Goal: Information Seeking & Learning: Check status

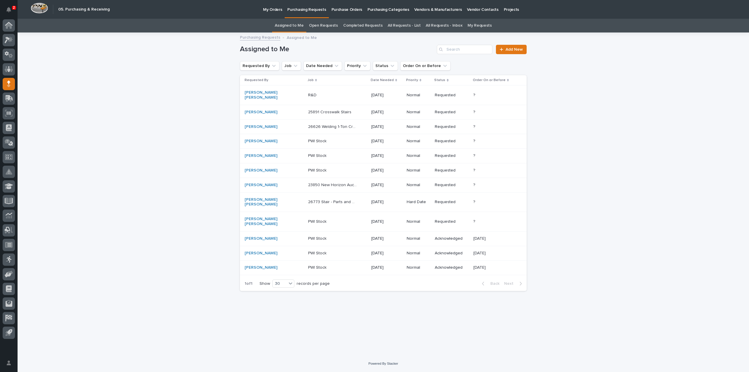
click at [400, 27] on link "All Requests - List" at bounding box center [404, 26] width 33 height 14
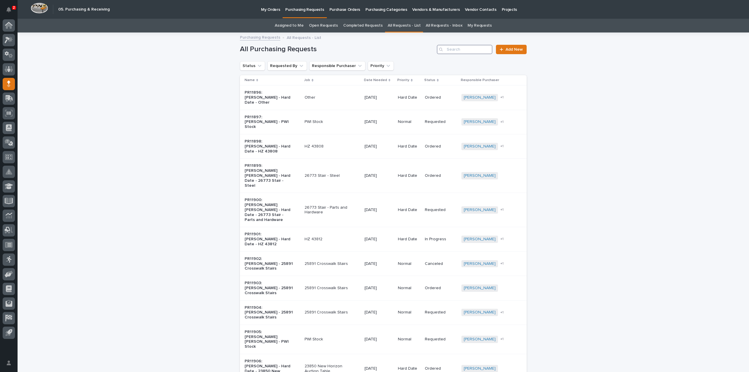
click at [456, 51] on input "Search" at bounding box center [465, 49] width 56 height 9
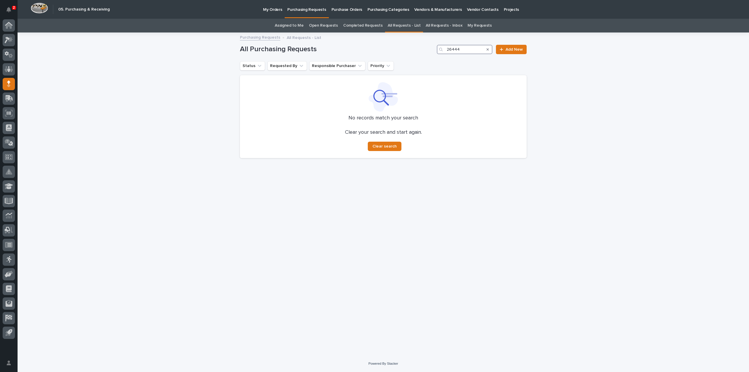
type input "26444"
drag, startPoint x: 403, startPoint y: 25, endPoint x: 407, endPoint y: 31, distance: 8.0
click at [403, 25] on link "All Requests - List" at bounding box center [404, 26] width 33 height 14
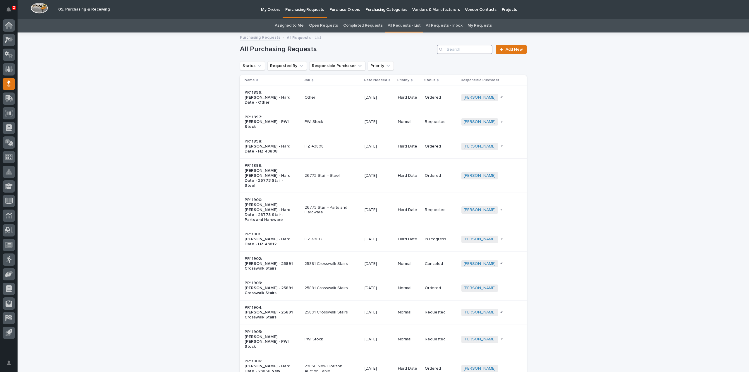
click at [465, 53] on input "Search" at bounding box center [465, 49] width 56 height 9
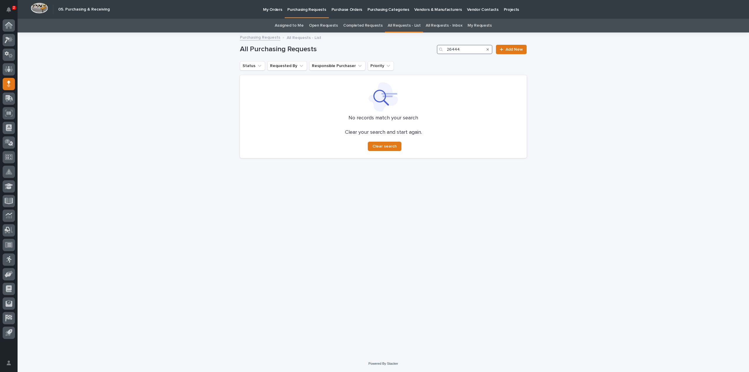
type input "26444"
click at [490, 50] on div "Search" at bounding box center [487, 49] width 9 height 9
click at [487, 50] on icon "Search" at bounding box center [488, 50] width 2 height 4
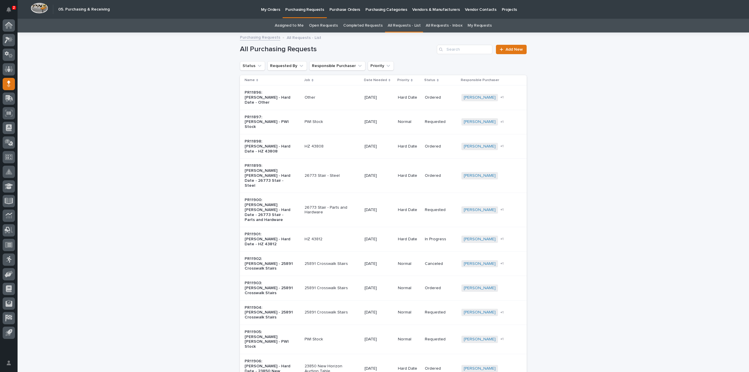
click at [286, 25] on link "Assigned to Me" at bounding box center [289, 26] width 29 height 14
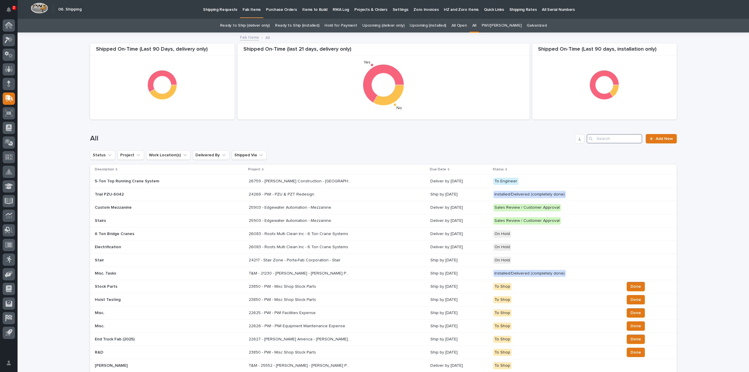
click at [620, 137] on input "Search" at bounding box center [615, 138] width 56 height 9
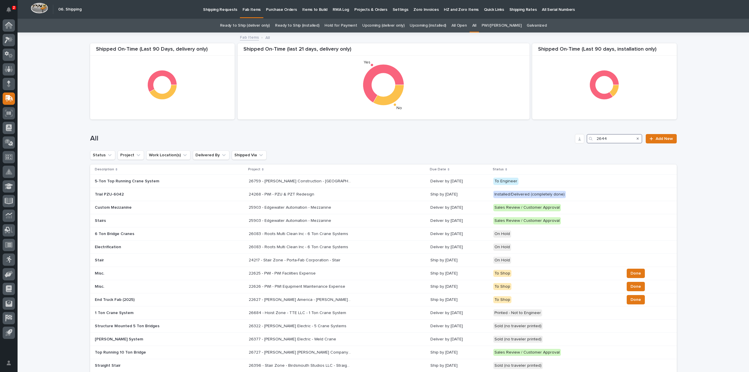
type input "26444"
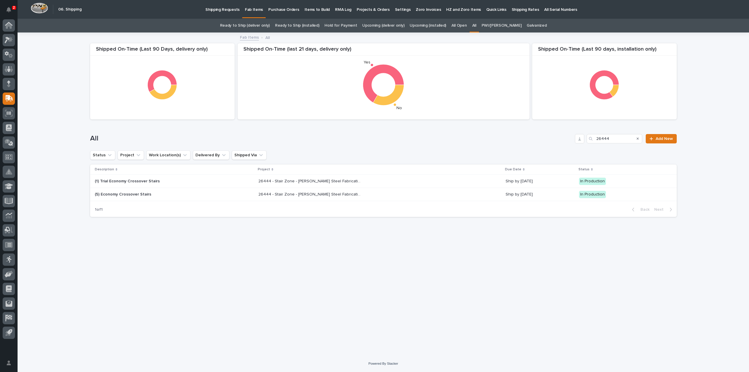
click at [151, 183] on p "(1) Trial Economy Crossover Stairs" at bounding box center [146, 181] width 102 height 5
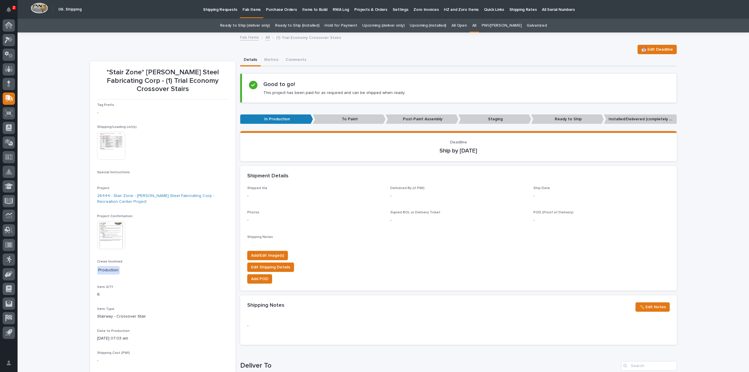
click at [159, 145] on div "This file cannot be opened Download File" at bounding box center [162, 146] width 131 height 29
click at [107, 132] on img at bounding box center [111, 146] width 28 height 28
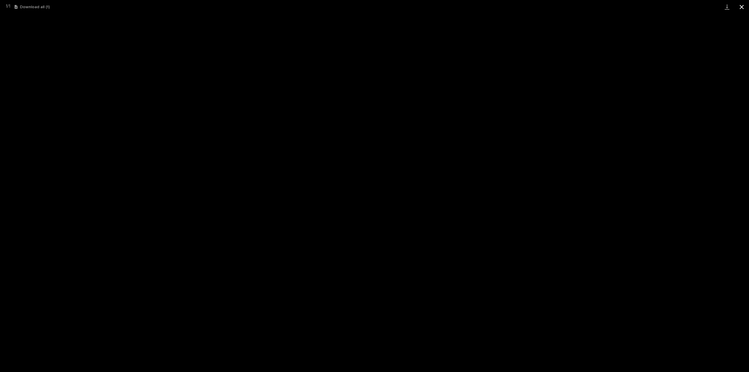
click at [743, 7] on button "Close gallery" at bounding box center [741, 7] width 15 height 14
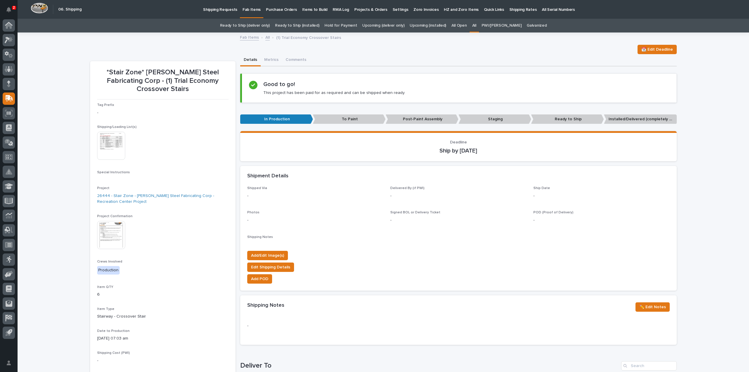
click at [717, 122] on div "Loading... Saving… Loading... Saving… *Stair Zone* Douglas Steel Fabricating Co…" at bounding box center [384, 311] width 732 height 557
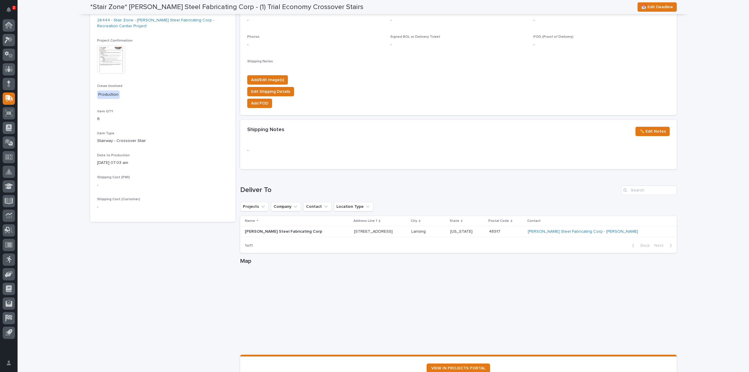
scroll to position [234, 0]
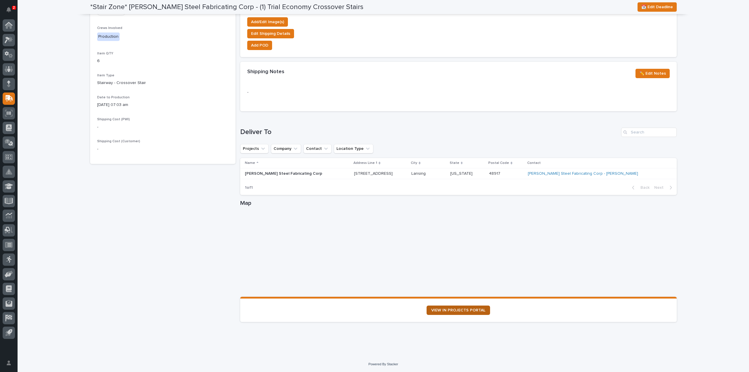
click at [444, 310] on span "VIEW IN PROJECTS PORTAL" at bounding box center [458, 310] width 54 height 4
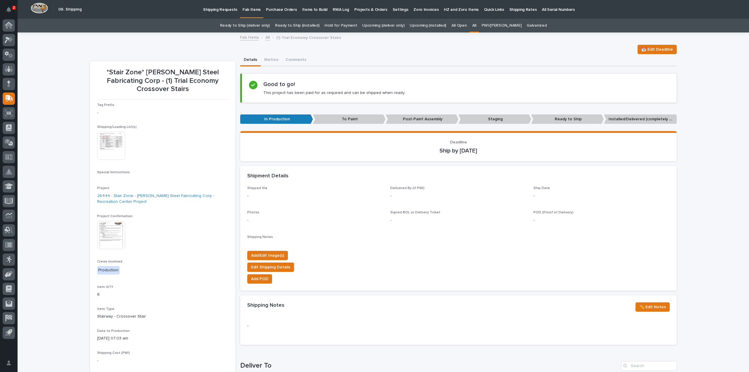
click at [476, 25] on link "All" at bounding box center [474, 26] width 4 height 14
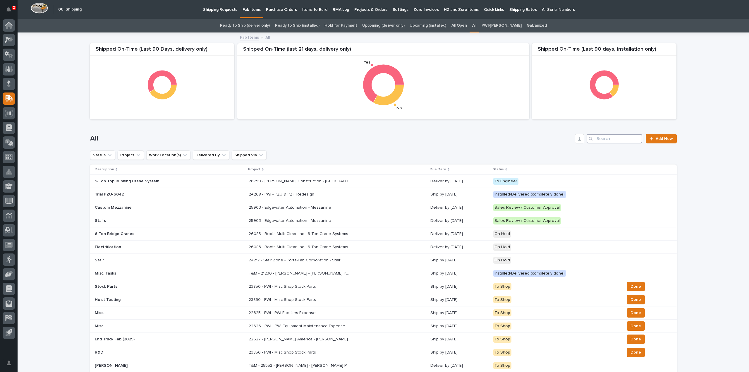
click at [615, 138] on input "Search" at bounding box center [615, 138] width 56 height 9
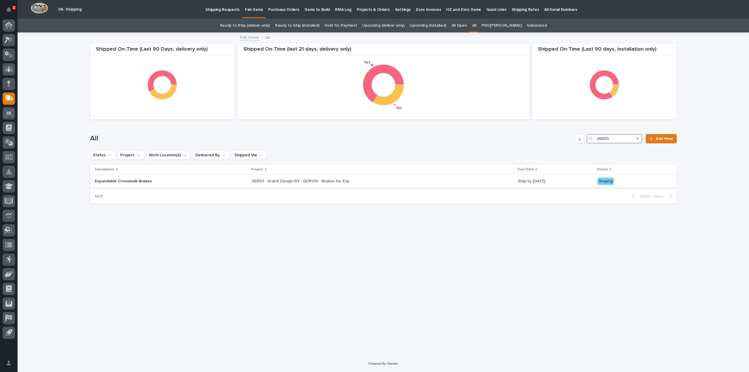
type input "26653"
click at [331, 183] on p "26653 - Grand Design RV - GDRV10 - Brakes for Expandable Crosswalks" at bounding box center [304, 181] width 104 height 6
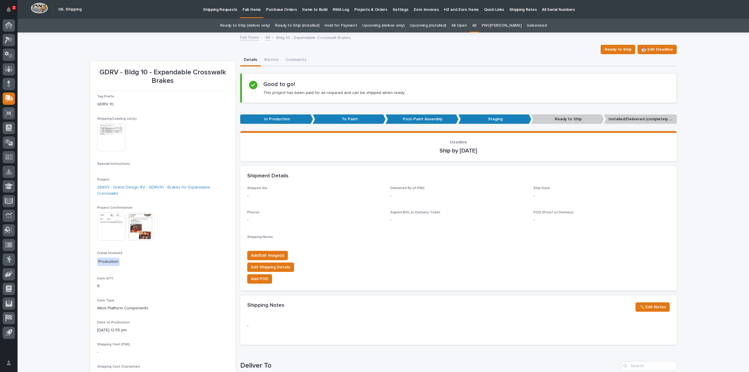
click at [413, 119] on p "Post-Paint Assembly" at bounding box center [422, 119] width 73 height 10
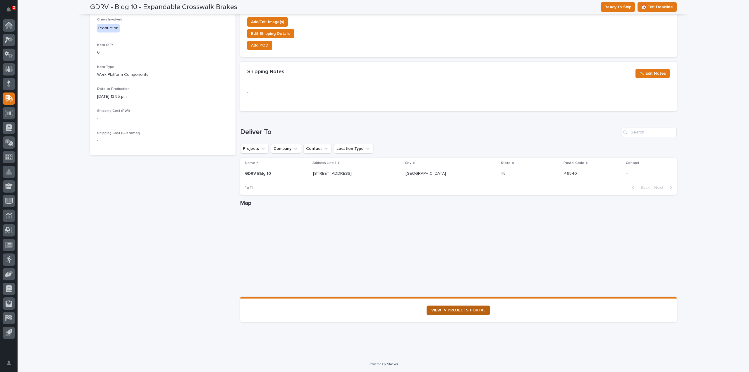
click at [456, 312] on link "VIEW IN PROJECTS PORTAL" at bounding box center [458, 309] width 63 height 9
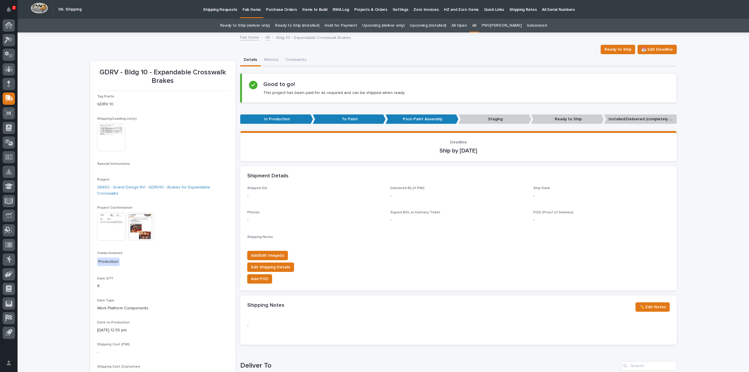
click at [476, 24] on link "All" at bounding box center [474, 26] width 4 height 14
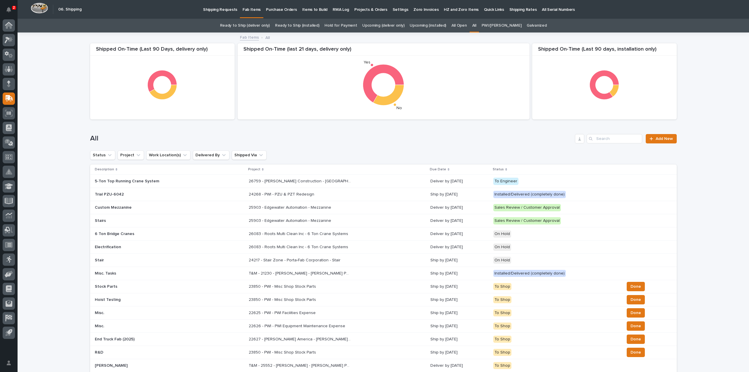
click at [718, 80] on div "Loading... Saving… Loading... Saving… Shipped On-Time (Last 90 days, installati…" at bounding box center [384, 326] width 732 height 586
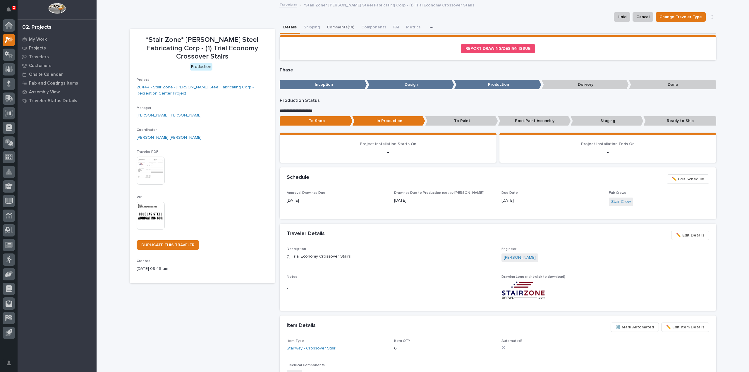
drag, startPoint x: 339, startPoint y: 27, endPoint x: 340, endPoint y: 36, distance: 9.1
click at [339, 27] on button "Comments (14)" at bounding box center [340, 28] width 35 height 12
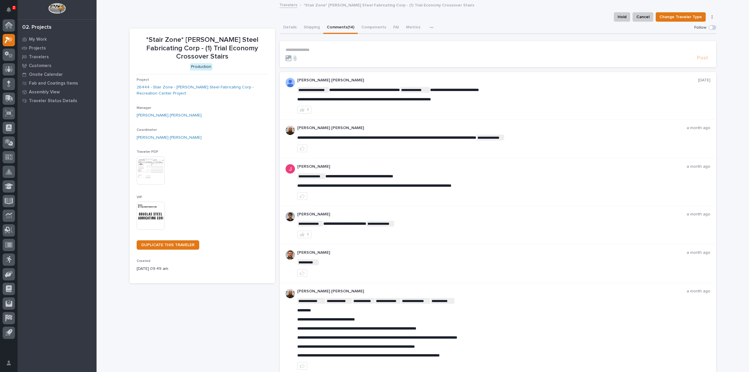
click at [658, 59] on div at bounding box center [490, 58] width 409 height 6
click at [292, 28] on button "Details" at bounding box center [290, 28] width 20 height 12
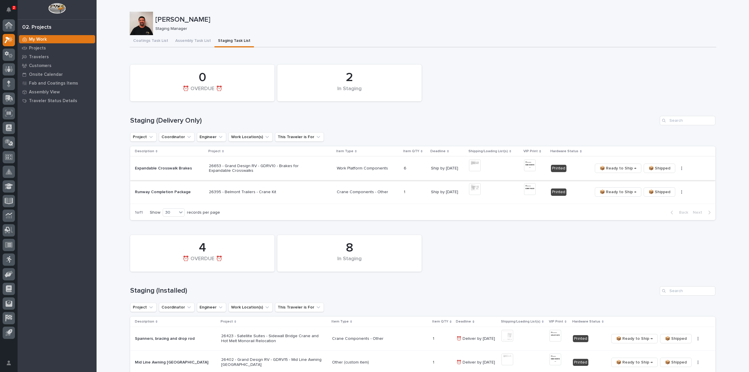
click at [471, 167] on img at bounding box center [475, 165] width 12 height 12
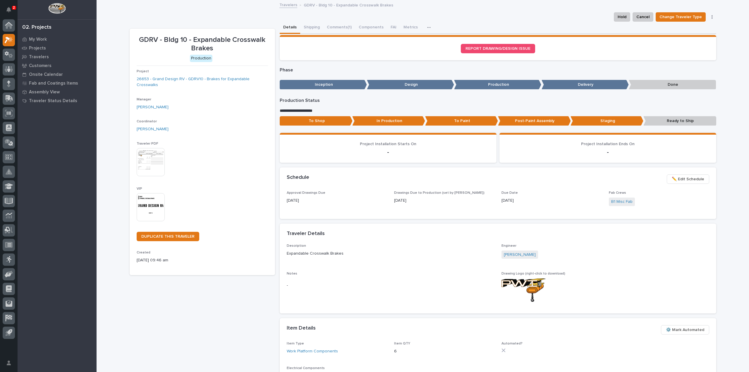
click at [533, 121] on p "Post-Paint Assembly" at bounding box center [534, 121] width 73 height 10
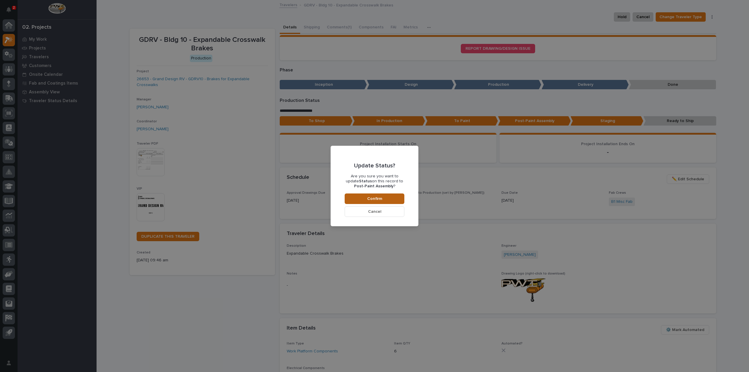
click at [389, 201] on button "Confirm" at bounding box center [375, 198] width 60 height 11
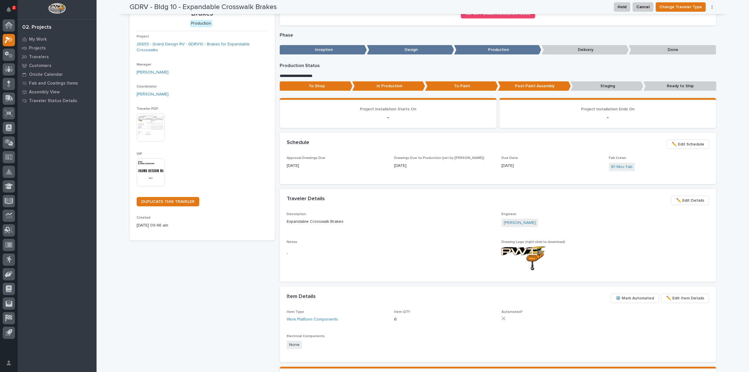
scroll to position [36, 0]
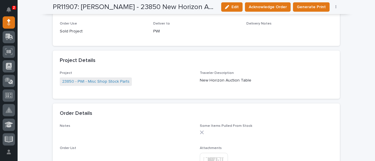
scroll to position [351, 0]
